Goal: Navigation & Orientation: Understand site structure

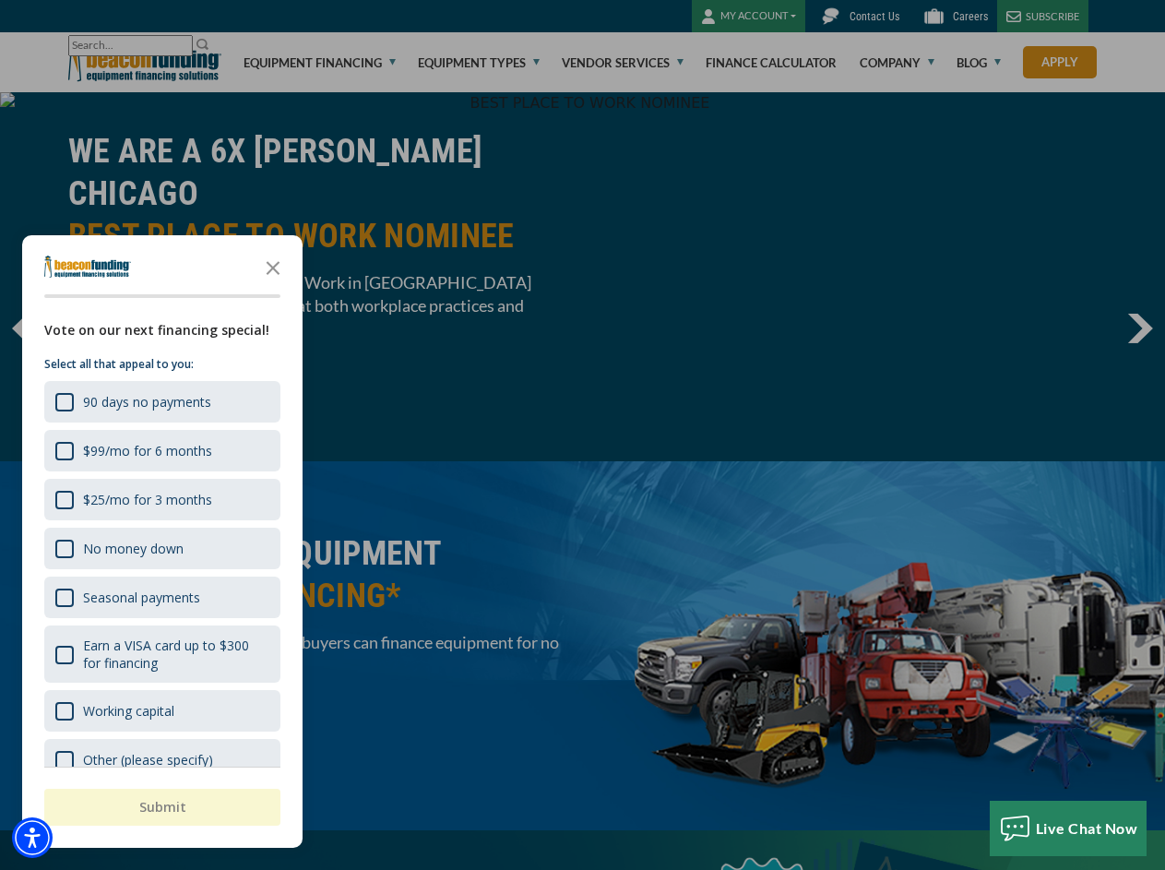
click at [32, 838] on img "Accessibility Menu" at bounding box center [32, 837] width 41 height 41
click at [582, 434] on body "Skip to main content Enable accessibility for low vision Open the accessibility…" at bounding box center [582, 435] width 1165 height 870
click at [273, 267] on body "Skip to main content Enable accessibility for low vision Open the accessibility…" at bounding box center [582, 435] width 1165 height 870
click at [160, 401] on body "Skip to main content Enable accessibility for low vision Open the accessibility…" at bounding box center [582, 435] width 1165 height 870
click at [160, 450] on body "Skip to main content Enable accessibility for low vision Open the accessibility…" at bounding box center [582, 435] width 1165 height 870
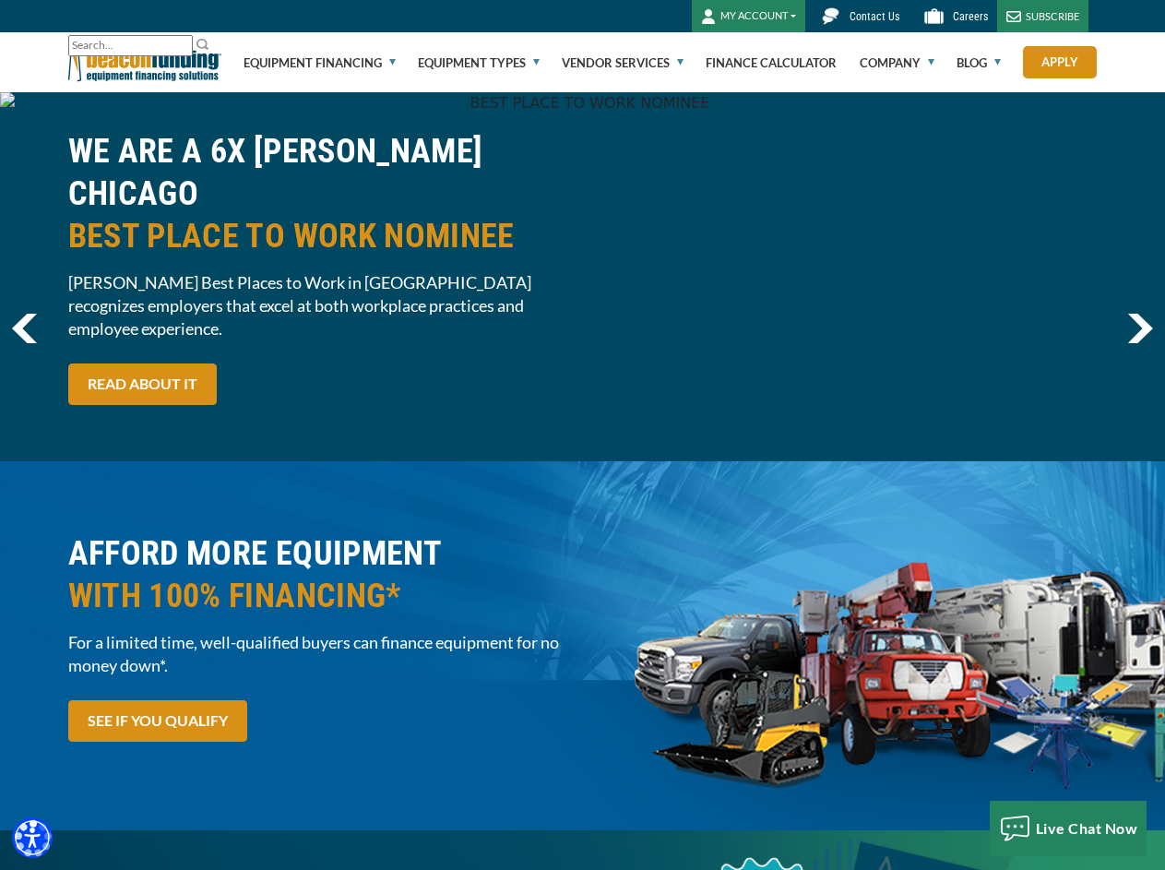
click at [160, 499] on body "Skip to main content Enable accessibility for low vision Open the accessibility…" at bounding box center [582, 435] width 1165 height 870
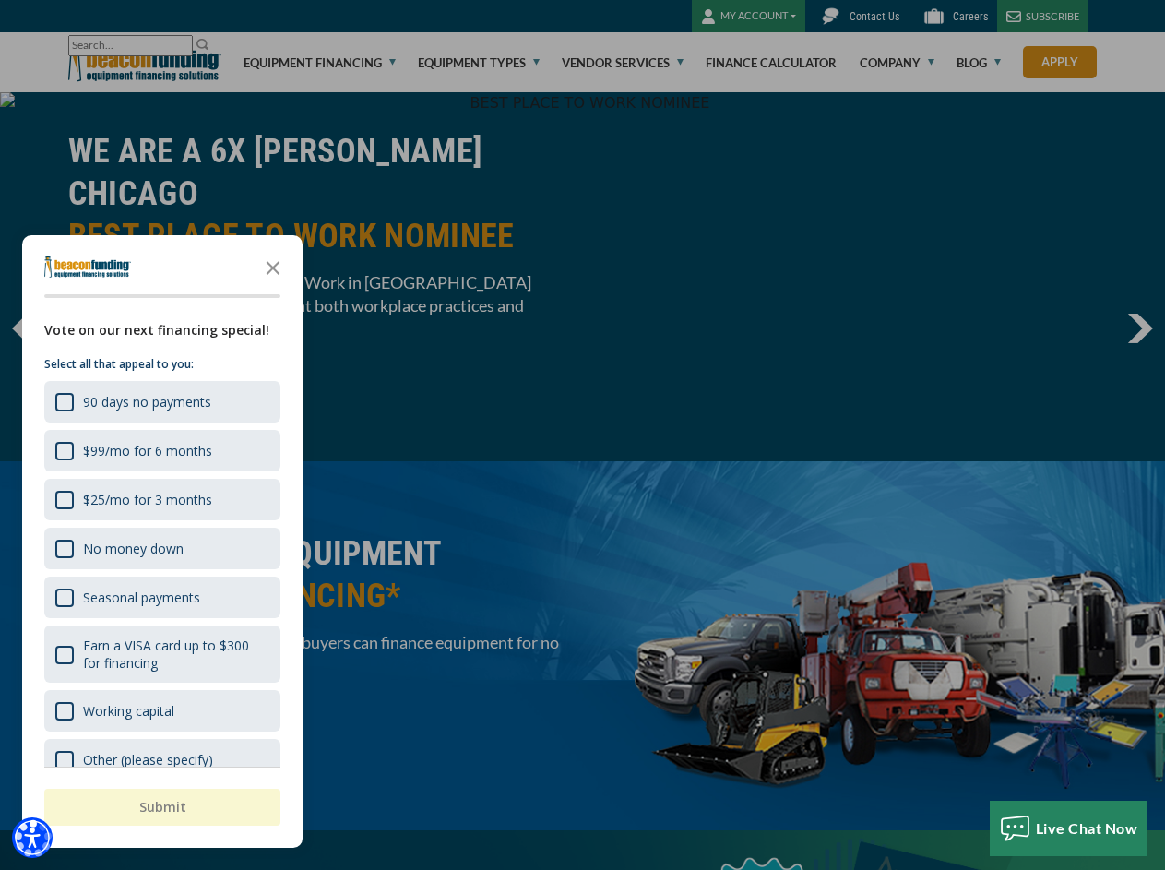
click at [160, 548] on body "Skip to main content Enable accessibility for low vision Open the accessibility…" at bounding box center [582, 435] width 1165 height 870
